Goal: Transaction & Acquisition: Purchase product/service

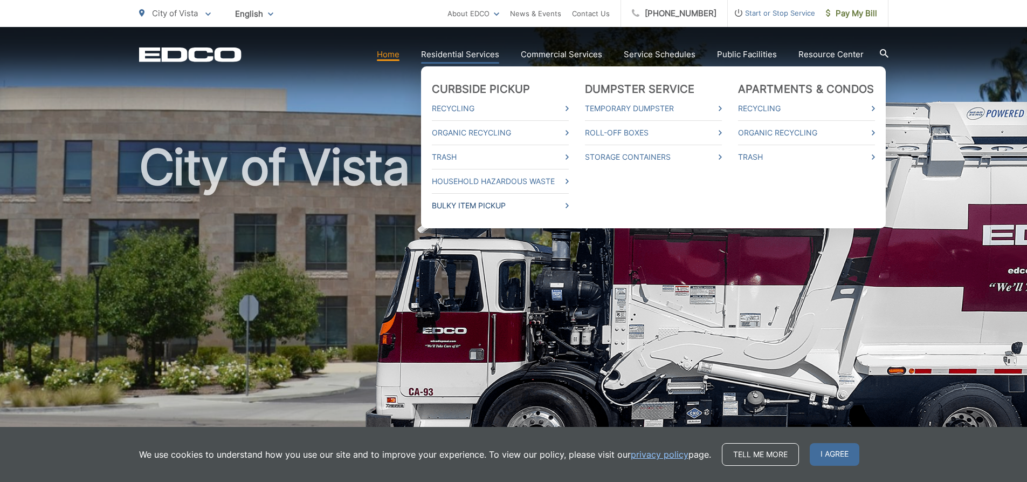
click at [568, 204] on link "Bulky Item Pickup" at bounding box center [500, 205] width 137 height 13
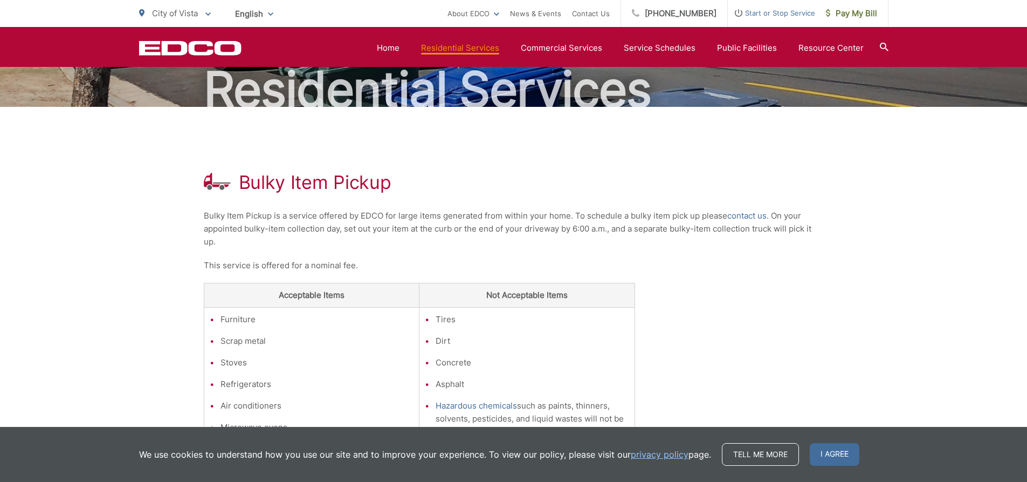
scroll to position [108, 0]
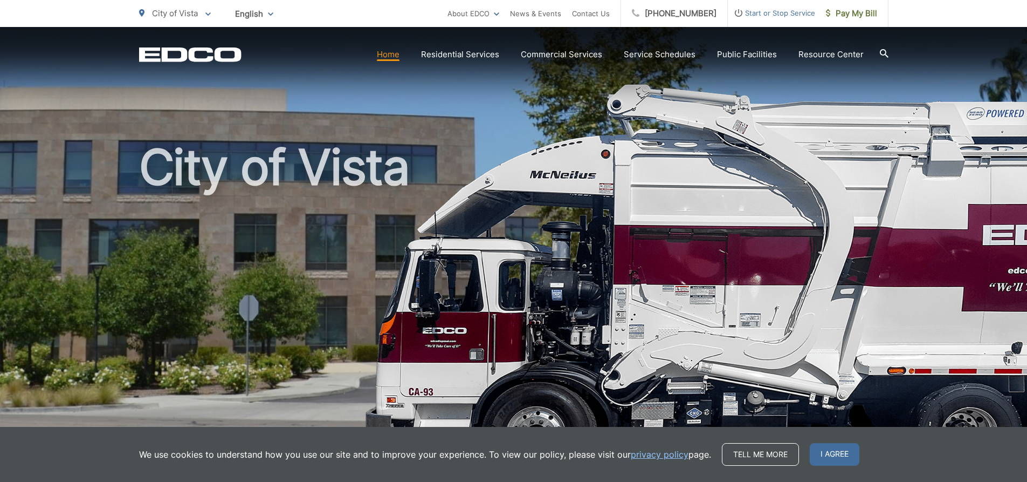
click at [395, 55] on link "Home" at bounding box center [388, 54] width 23 height 13
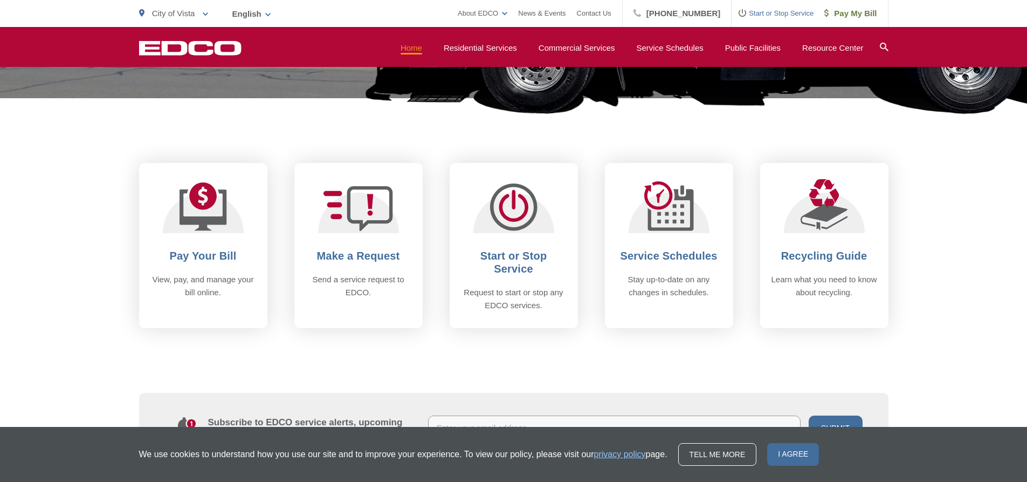
scroll to position [378, 0]
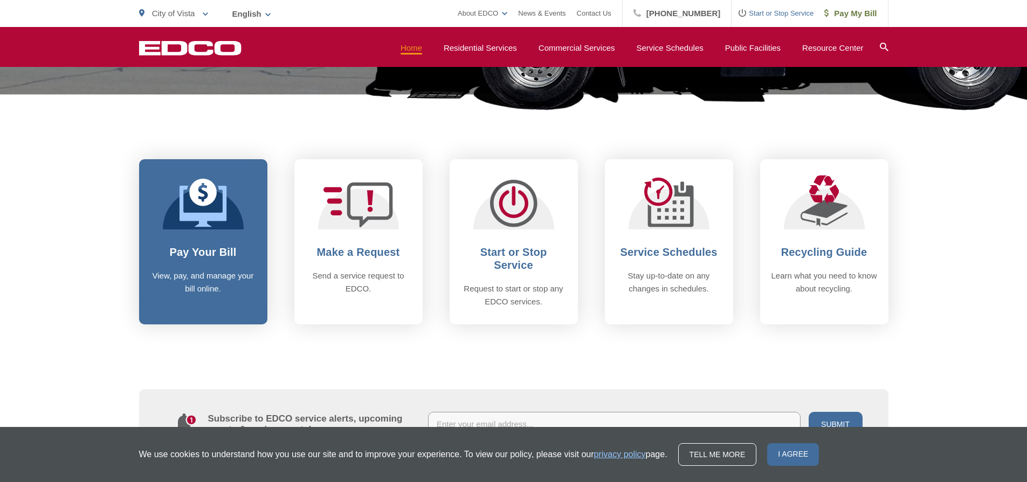
click at [208, 251] on h2 "Pay Your Bill" at bounding box center [203, 251] width 107 height 13
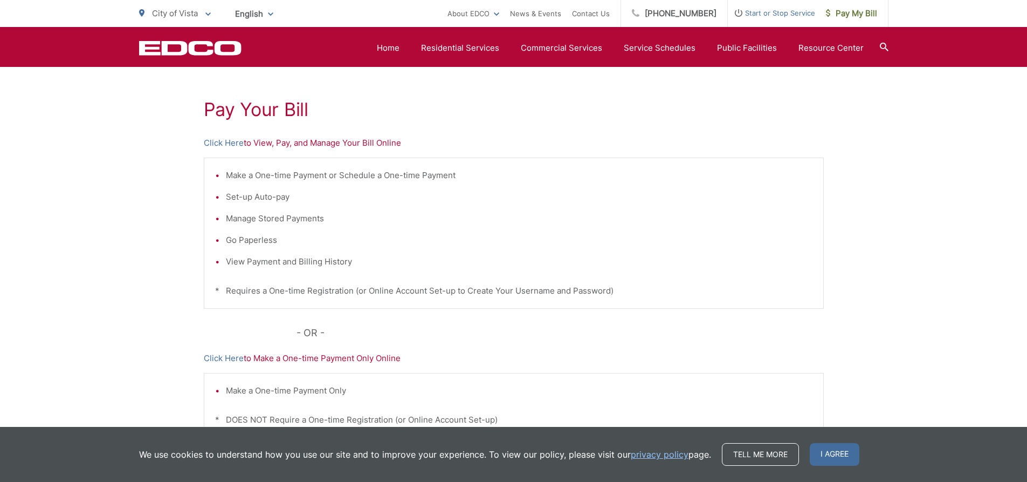
scroll to position [177, 0]
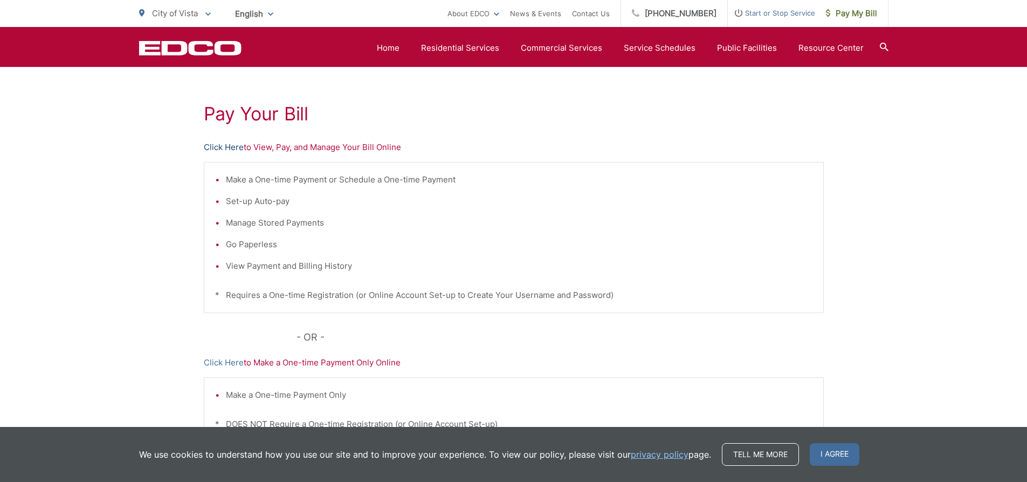
click at [226, 149] on link "Click Here" at bounding box center [224, 147] width 40 height 13
click at [843, 12] on span "Pay My Bill" at bounding box center [851, 13] width 51 height 13
